Goal: Task Accomplishment & Management: Complete application form

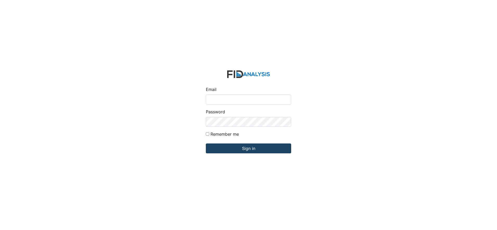
type input "[EMAIL_ADDRESS][DOMAIN_NAME]"
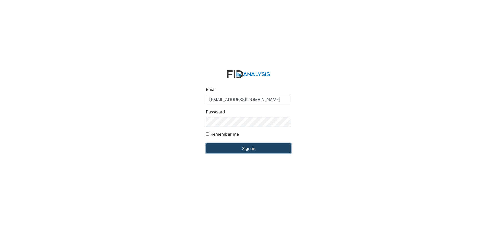
click at [253, 149] on input "Sign in" at bounding box center [248, 149] width 85 height 10
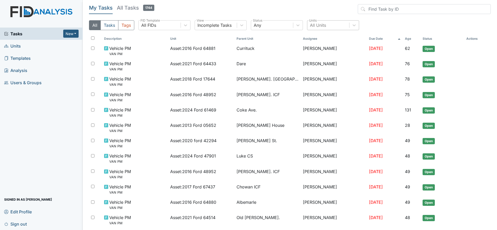
click at [322, 24] on div "All Units" at bounding box center [318, 25] width 16 height 6
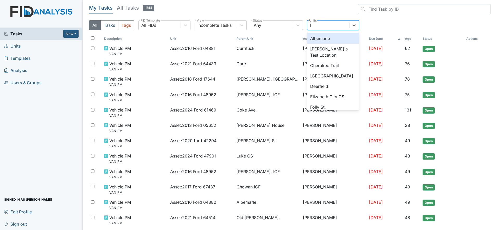
type input "lu"
click at [326, 37] on div "Luke CS" at bounding box center [333, 38] width 52 height 10
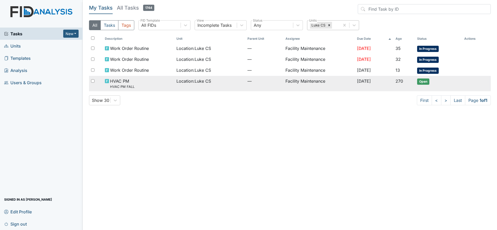
click at [189, 79] on span "Location : Luke CS" at bounding box center [193, 81] width 35 height 6
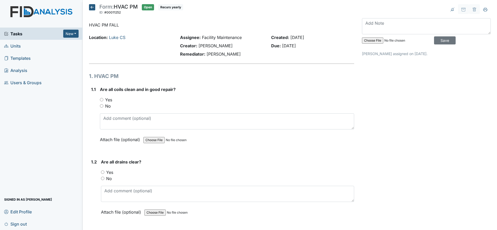
click at [102, 100] on input "Yes" at bounding box center [101, 99] width 3 height 3
radio input "true"
click at [103, 173] on input "Yes" at bounding box center [102, 172] width 3 height 3
radio input "true"
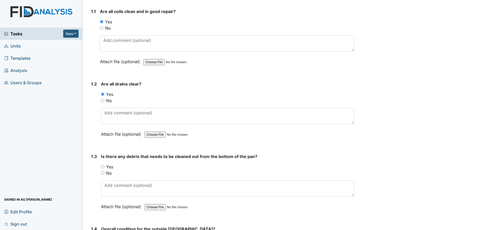
scroll to position [139, 0]
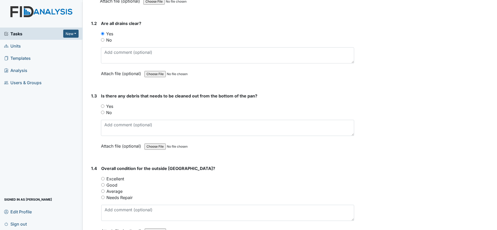
click at [104, 112] on input "No" at bounding box center [102, 112] width 3 height 3
radio input "true"
click at [103, 183] on div "Good" at bounding box center [227, 185] width 253 height 6
click at [102, 185] on input "Good" at bounding box center [102, 184] width 3 height 3
radio input "true"
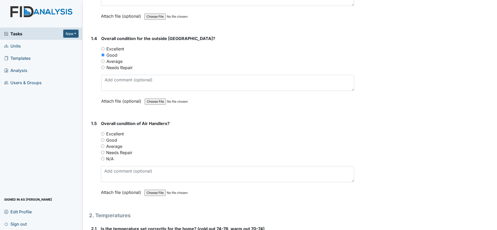
scroll to position [273, 0]
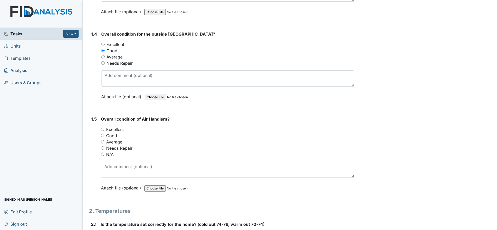
click at [102, 136] on input "Good" at bounding box center [102, 135] width 3 height 3
radio input "true"
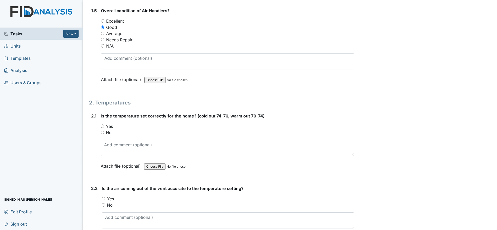
scroll to position [399, 0]
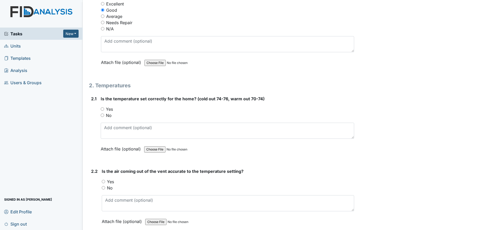
click at [102, 110] on input "Yes" at bounding box center [102, 108] width 3 height 3
radio input "true"
click at [104, 180] on input "Yes" at bounding box center [103, 181] width 3 height 3
radio input "true"
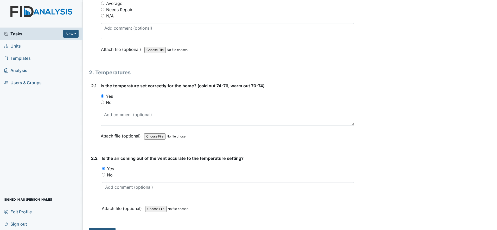
scroll to position [423, 0]
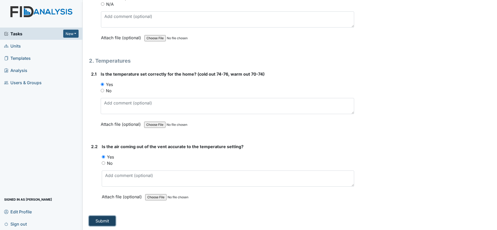
click at [102, 222] on button "Submit" at bounding box center [102, 221] width 27 height 10
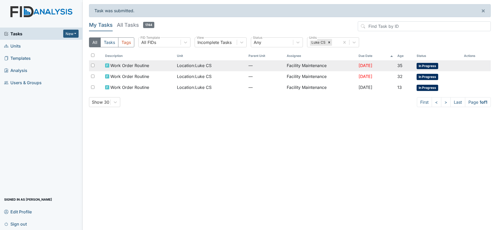
click at [183, 63] on span "Location : Luke CS" at bounding box center [194, 65] width 35 height 6
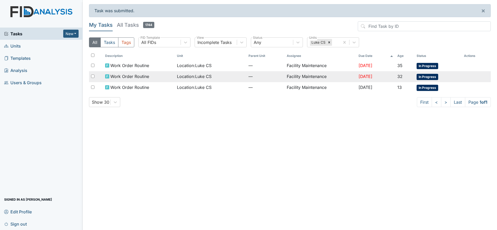
click at [121, 76] on span "Work Order Routine" at bounding box center [129, 76] width 39 height 6
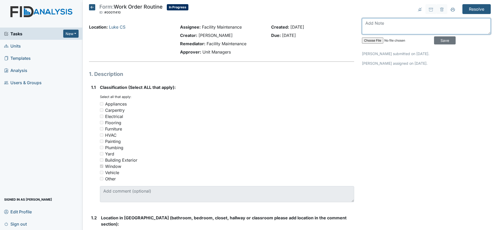
click at [369, 24] on textarea at bounding box center [426, 26] width 129 height 16
type textarea "bedroom 2 blind is done"
click at [435, 40] on input "Save" at bounding box center [445, 40] width 22 height 8
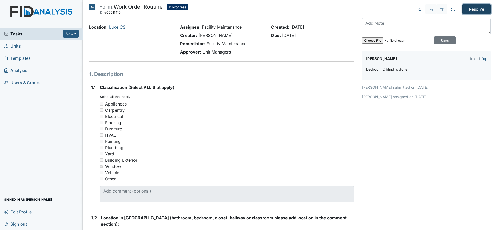
click at [467, 7] on input "Resolve" at bounding box center [476, 9] width 28 height 10
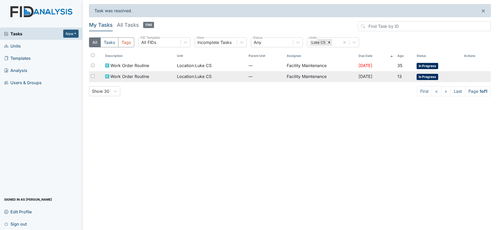
click at [366, 75] on span "[DATE]" at bounding box center [365, 76] width 14 height 5
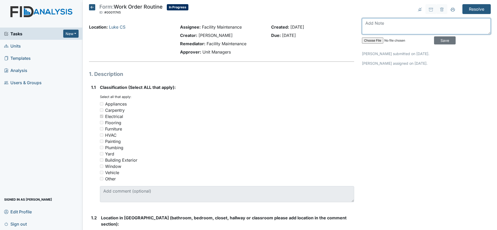
click at [365, 22] on textarea at bounding box center [426, 26] width 129 height 16
type textarea "bedroom 2 light switch is done and repair"
click at [434, 40] on input "Save" at bounding box center [445, 40] width 22 height 8
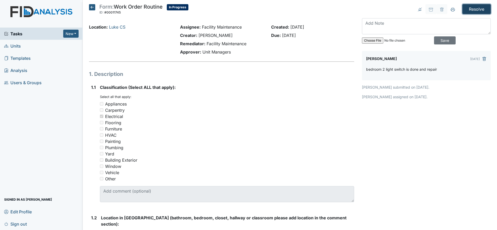
click at [464, 10] on input "Resolve" at bounding box center [476, 9] width 28 height 10
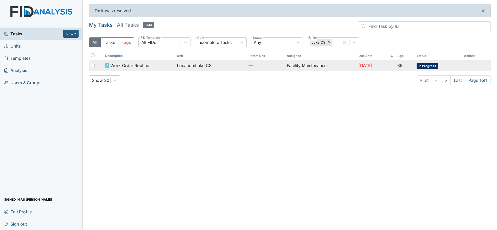
click at [302, 64] on td "Facility Maintenance" at bounding box center [321, 65] width 72 height 11
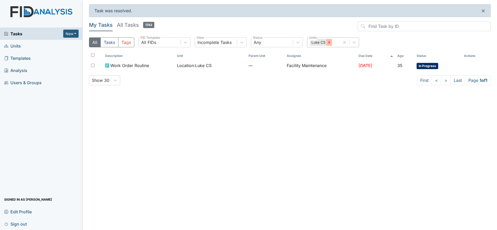
click at [330, 44] on div at bounding box center [329, 42] width 6 height 7
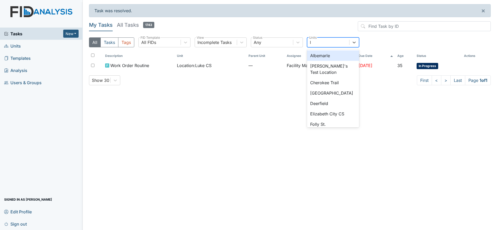
type input "lu"
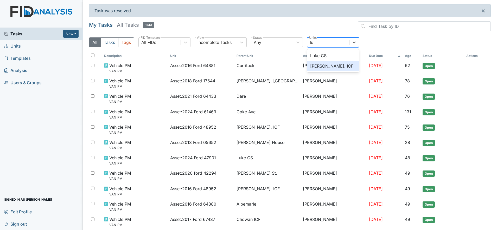
click at [326, 65] on div "Luke St. ICF" at bounding box center [333, 66] width 52 height 10
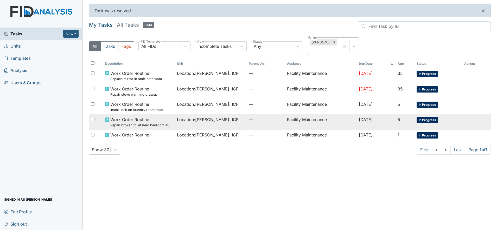
click at [136, 121] on span "Work Order Routine Repair broken toilet near bedroom #5." at bounding box center [140, 122] width 60 height 11
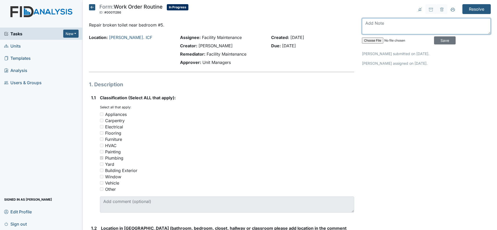
click at [370, 24] on textarea at bounding box center [426, 26] width 129 height 16
click at [369, 24] on textarea at bounding box center [426, 26] width 129 height 16
type textarea "b"
type textarea "toilet near bedroom5 is done"
click at [436, 39] on input "Save" at bounding box center [445, 40] width 22 height 8
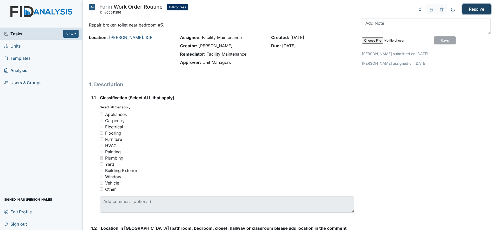
click at [474, 10] on input "Resolve" at bounding box center [476, 9] width 28 height 10
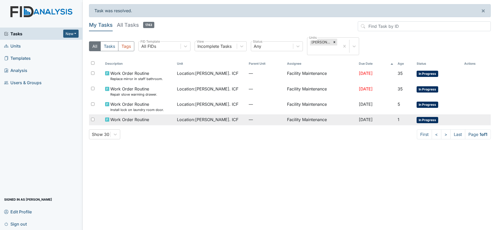
click at [373, 122] on td "[DATE]" at bounding box center [376, 119] width 39 height 11
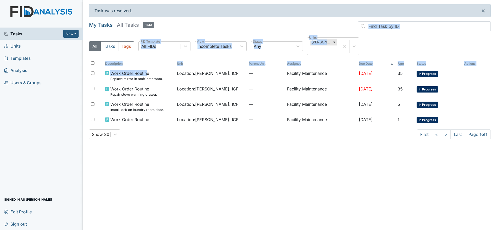
drag, startPoint x: 145, startPoint y: 73, endPoint x: 185, endPoint y: 28, distance: 60.5
click at [185, 28] on div "My Tasks All Tasks 1743 All Tasks Tags All FIDs FID Template Incomplete Tasks V…" at bounding box center [290, 82] width 402 height 122
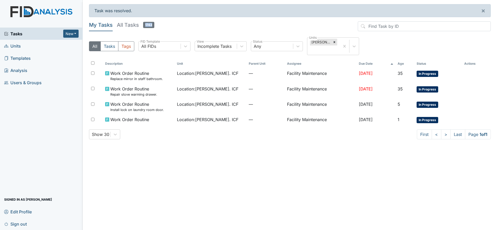
click at [185, 28] on header "My Tasks All Tasks 1743" at bounding box center [290, 27] width 402 height 12
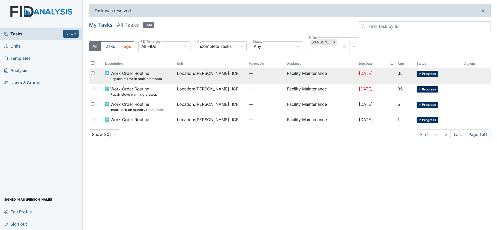
drag, startPoint x: 185, startPoint y: 28, endPoint x: 134, endPoint y: 74, distance: 68.8
click at [134, 74] on span "Work Order Routine Replace mirror in staff bathroom." at bounding box center [136, 75] width 53 height 11
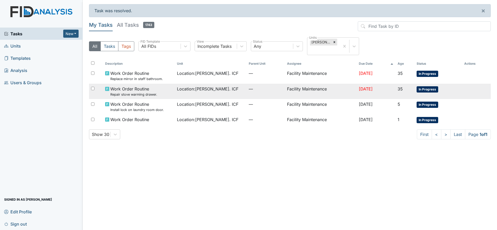
click at [124, 91] on span "Work Order Routine Repair stove warming drawer." at bounding box center [133, 91] width 47 height 11
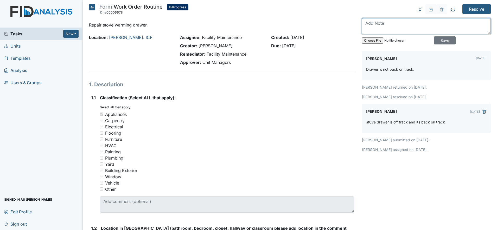
click at [384, 23] on textarea at bounding box center [426, 26] width 129 height 16
click at [384, 23] on textarea "putting heavy pans" at bounding box center [426, 26] width 129 height 16
type textarea "putting heavy pans"
